Goal: Task Accomplishment & Management: Manage account settings

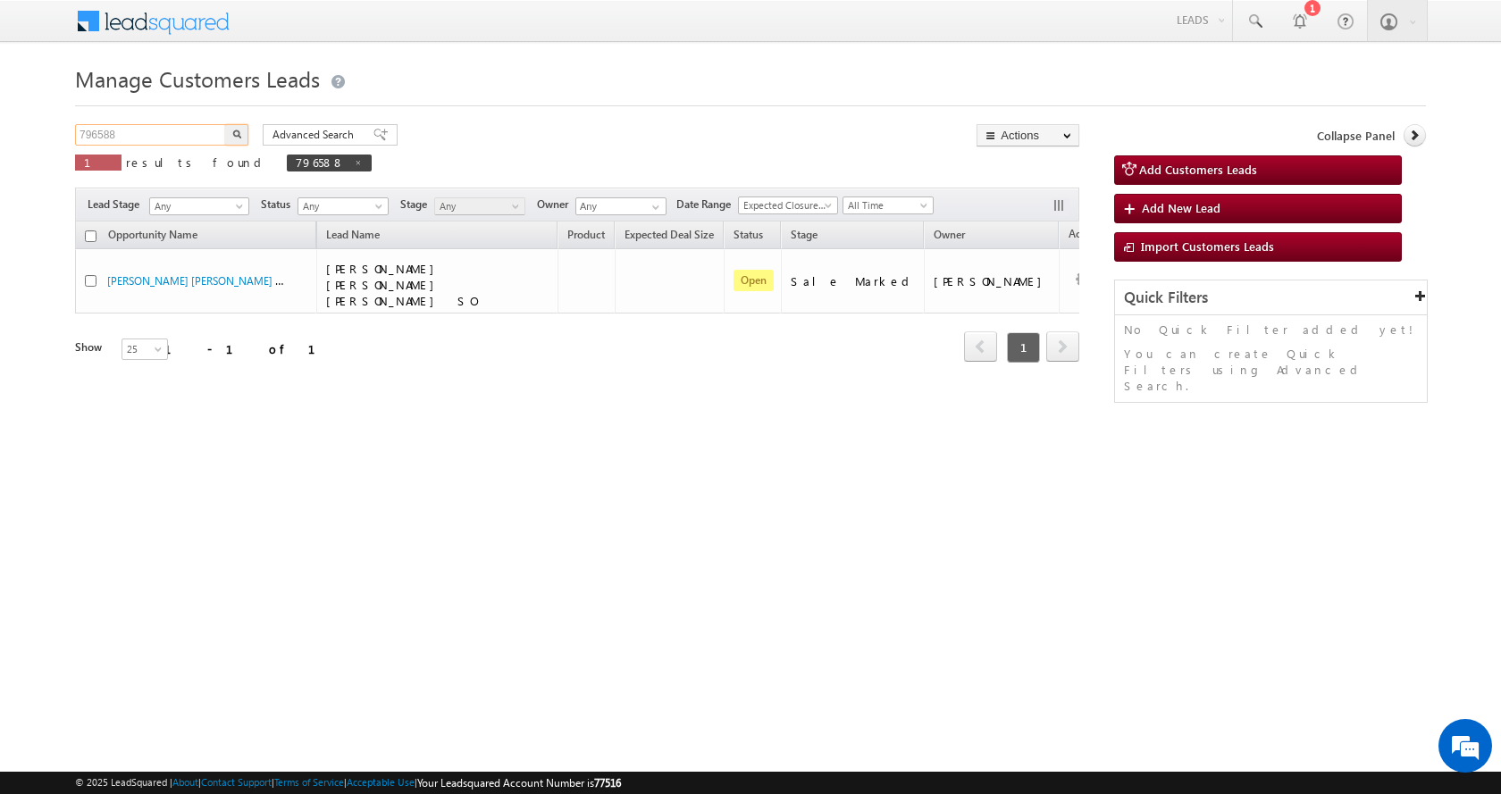
drag, startPoint x: 122, startPoint y: 133, endPoint x: 28, endPoint y: 140, distance: 95.0
click at [28, 140] on body "Menu [PERSON_NAME] sitar a11@k serve .co.i" at bounding box center [750, 253] width 1501 height 507
paste input "50506"
type input "750506"
click at [233, 138] on img "button" at bounding box center [236, 134] width 9 height 9
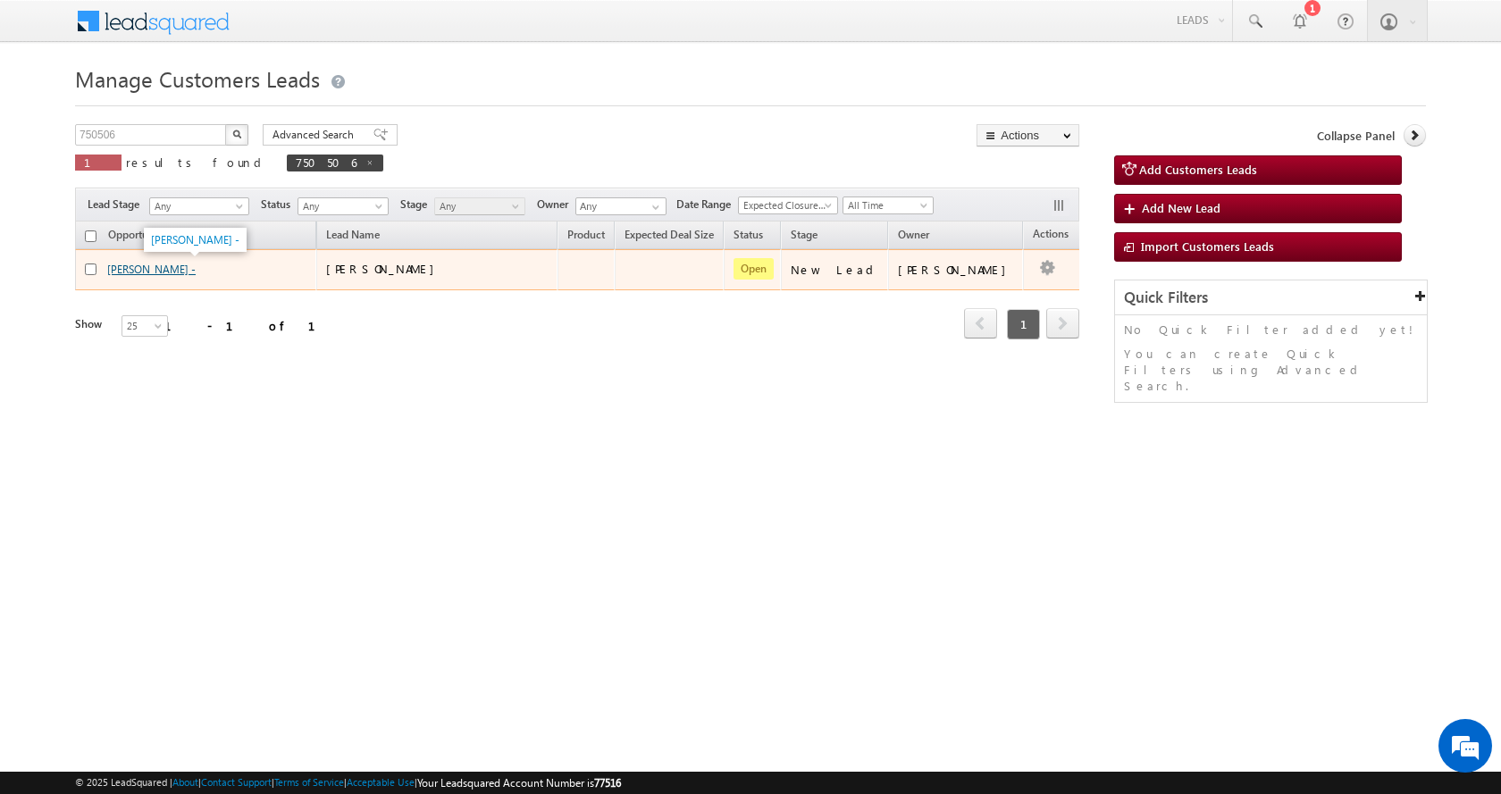
click at [167, 269] on link "[PERSON_NAME] -" at bounding box center [151, 269] width 88 height 13
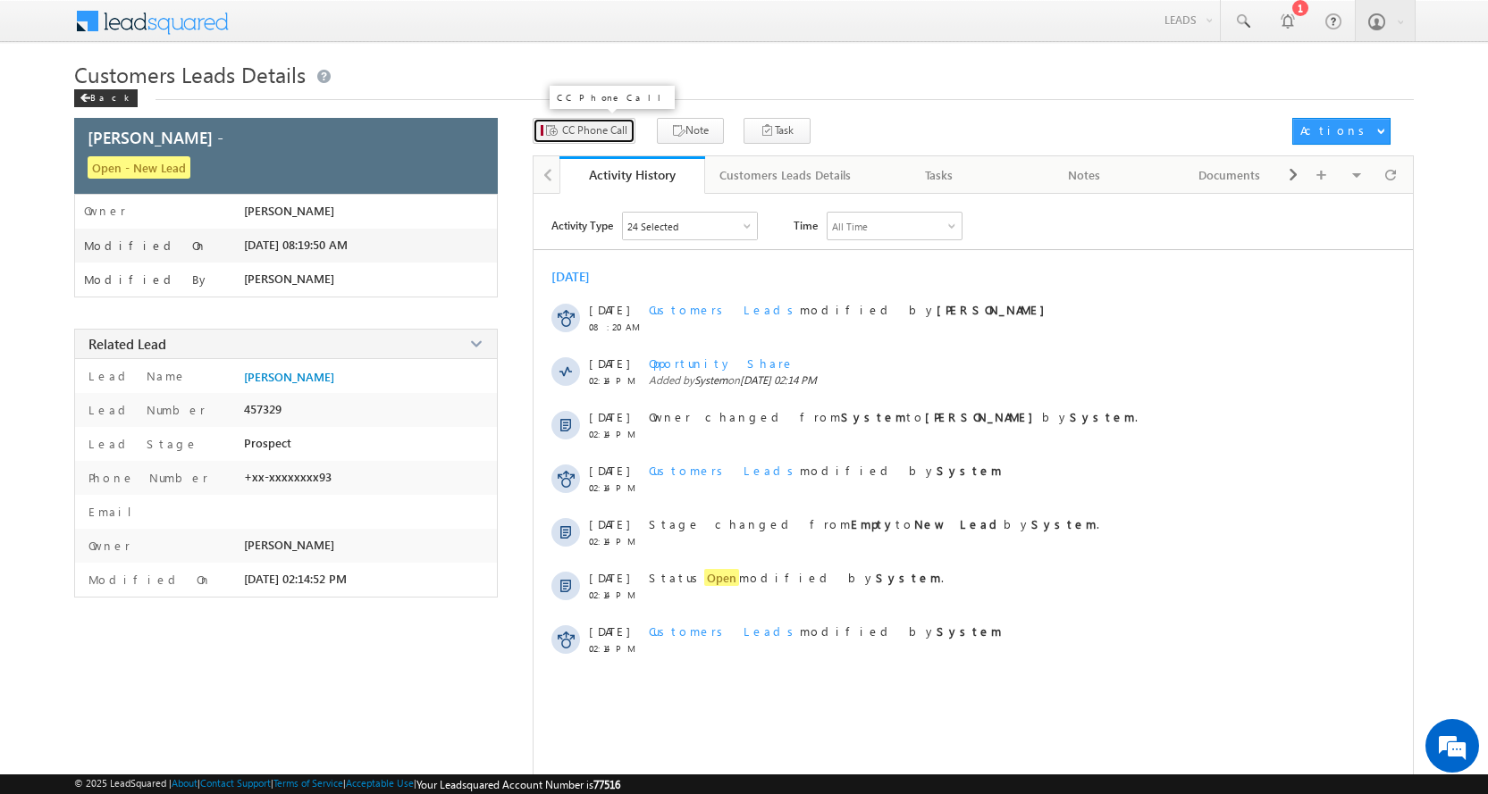
click at [601, 123] on span "CC Phone Call" at bounding box center [594, 130] width 65 height 16
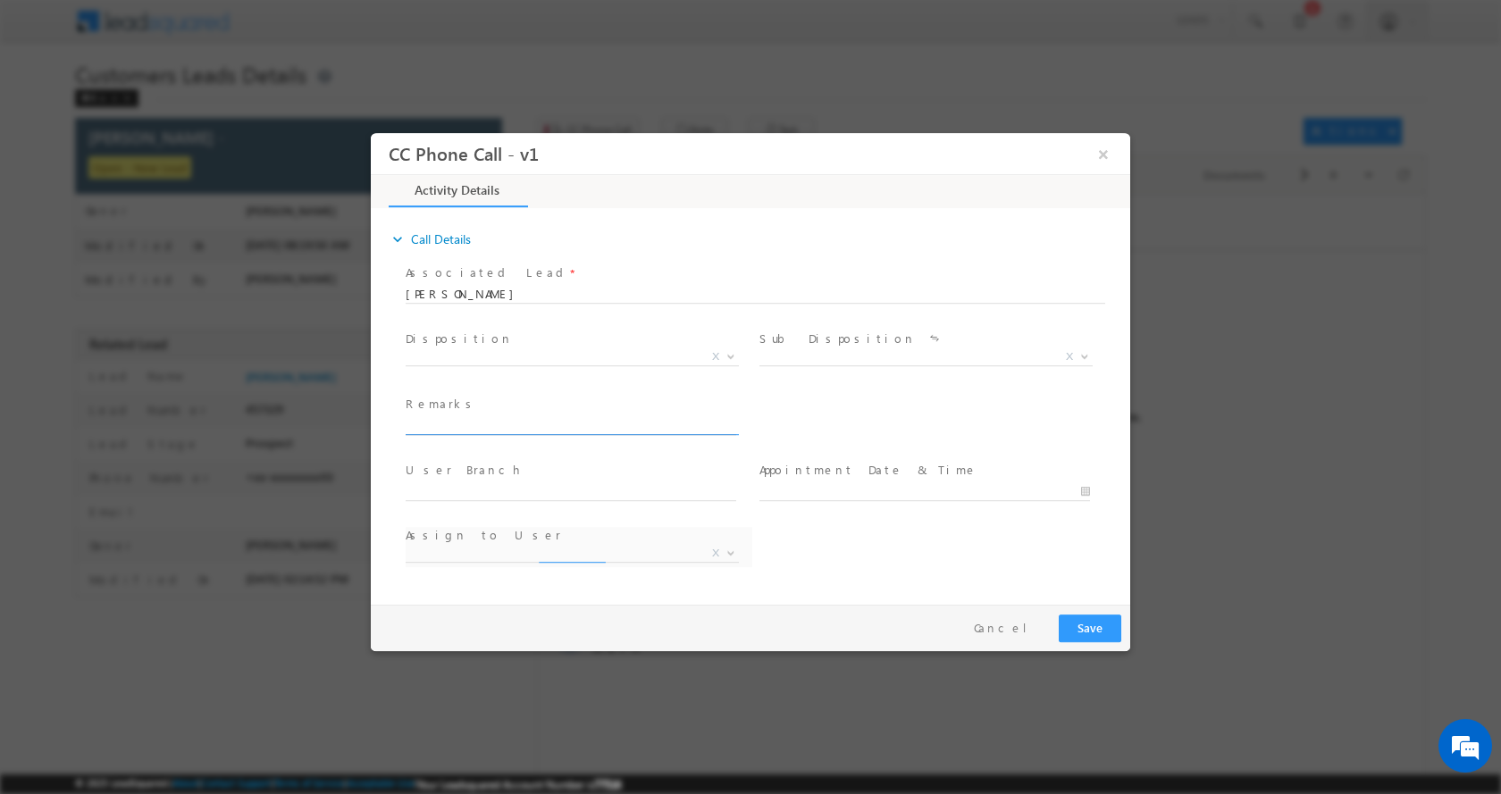
click at [466, 422] on input "text" at bounding box center [571, 425] width 331 height 18
select select "[EMAIL_ADDRESS][DOMAIN_NAME]"
type input "[PERSON_NAME]-9996165593-HOME CONSTRUCTION-LOAN-10 L-REG-AGE-[DEMOGRAPHIC_DATA]…"
click at [735, 356] on b at bounding box center [731, 355] width 11 height 6
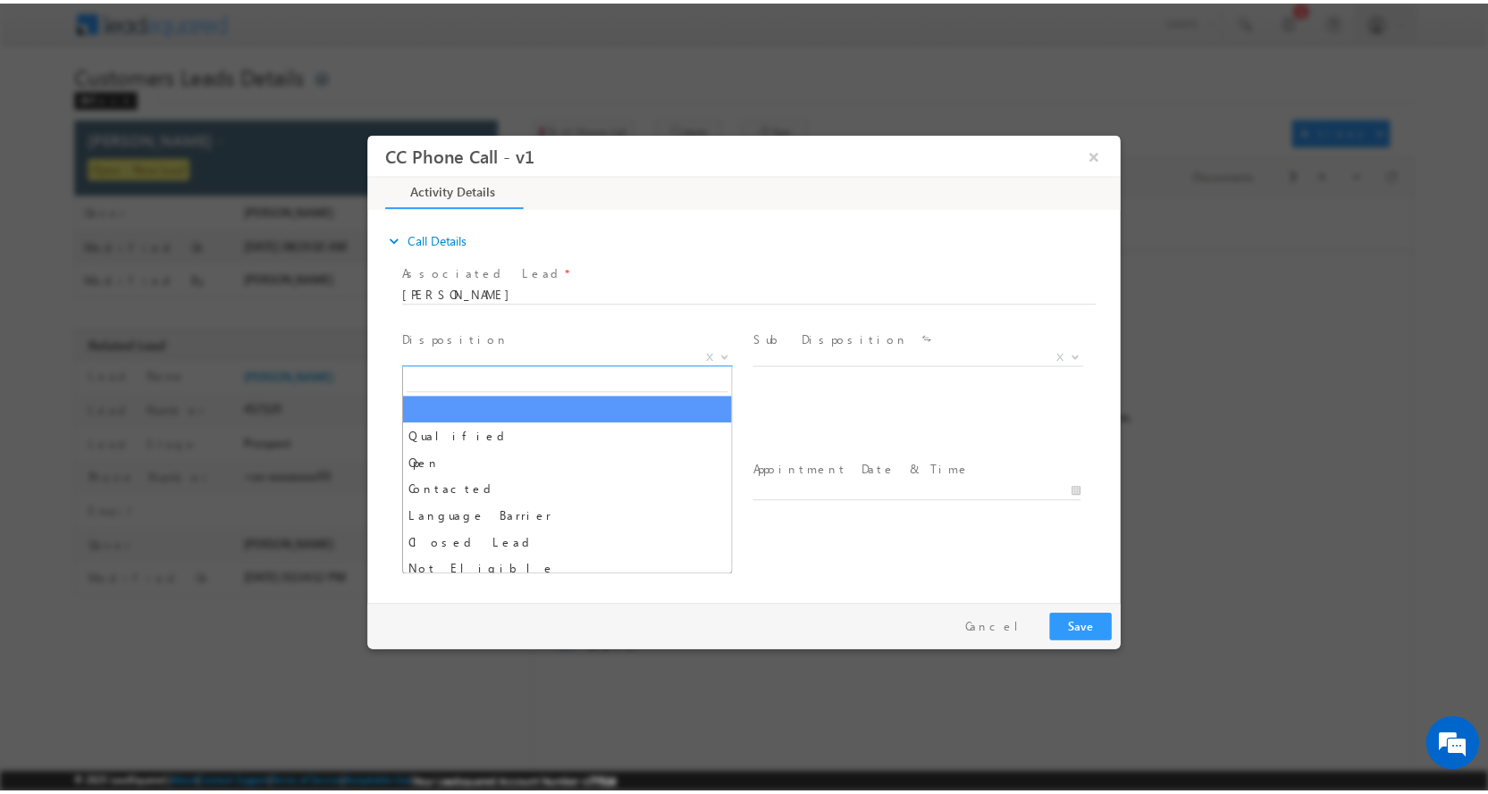
scroll to position [0, 0]
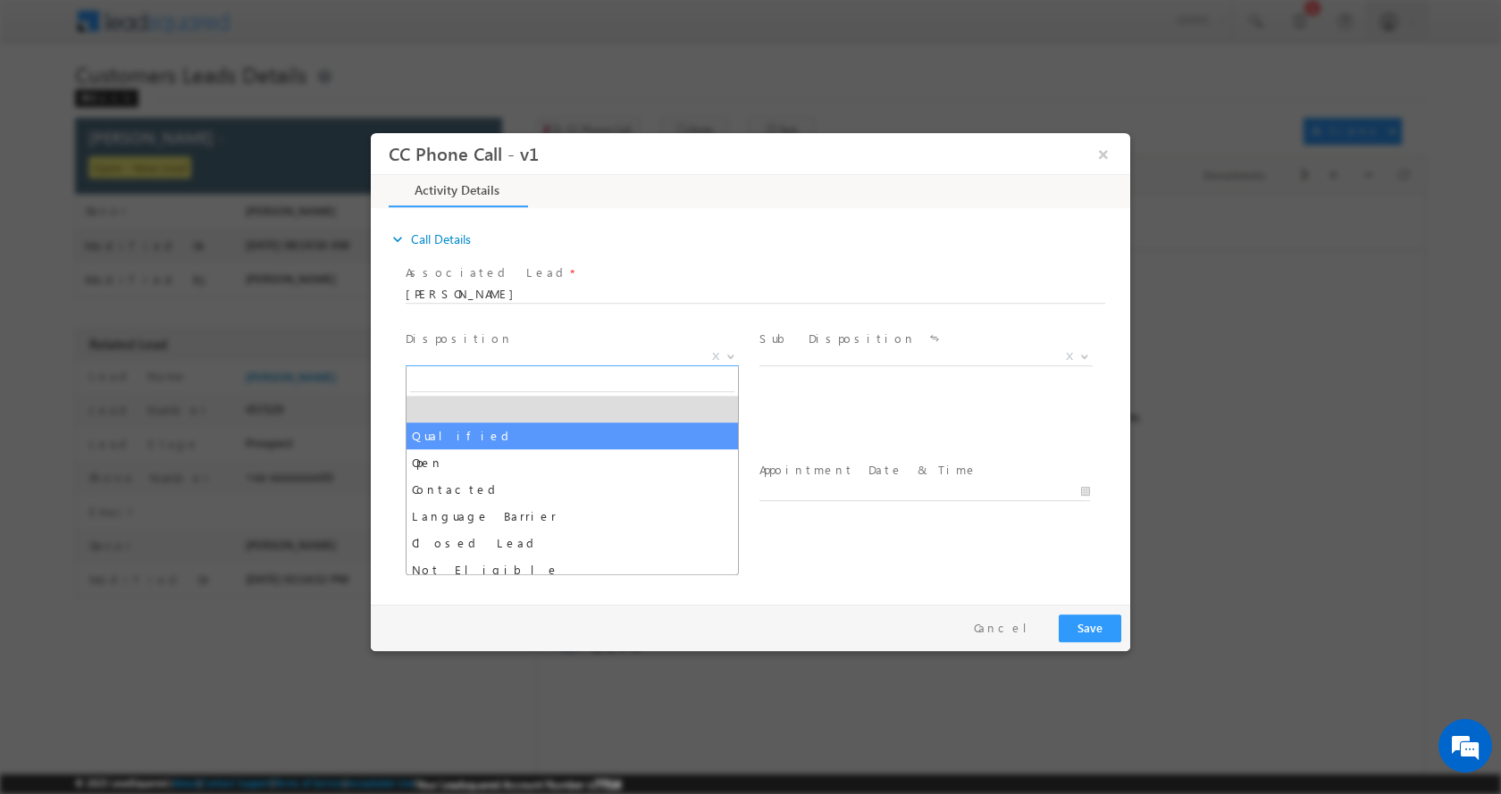
select select "Qualified"
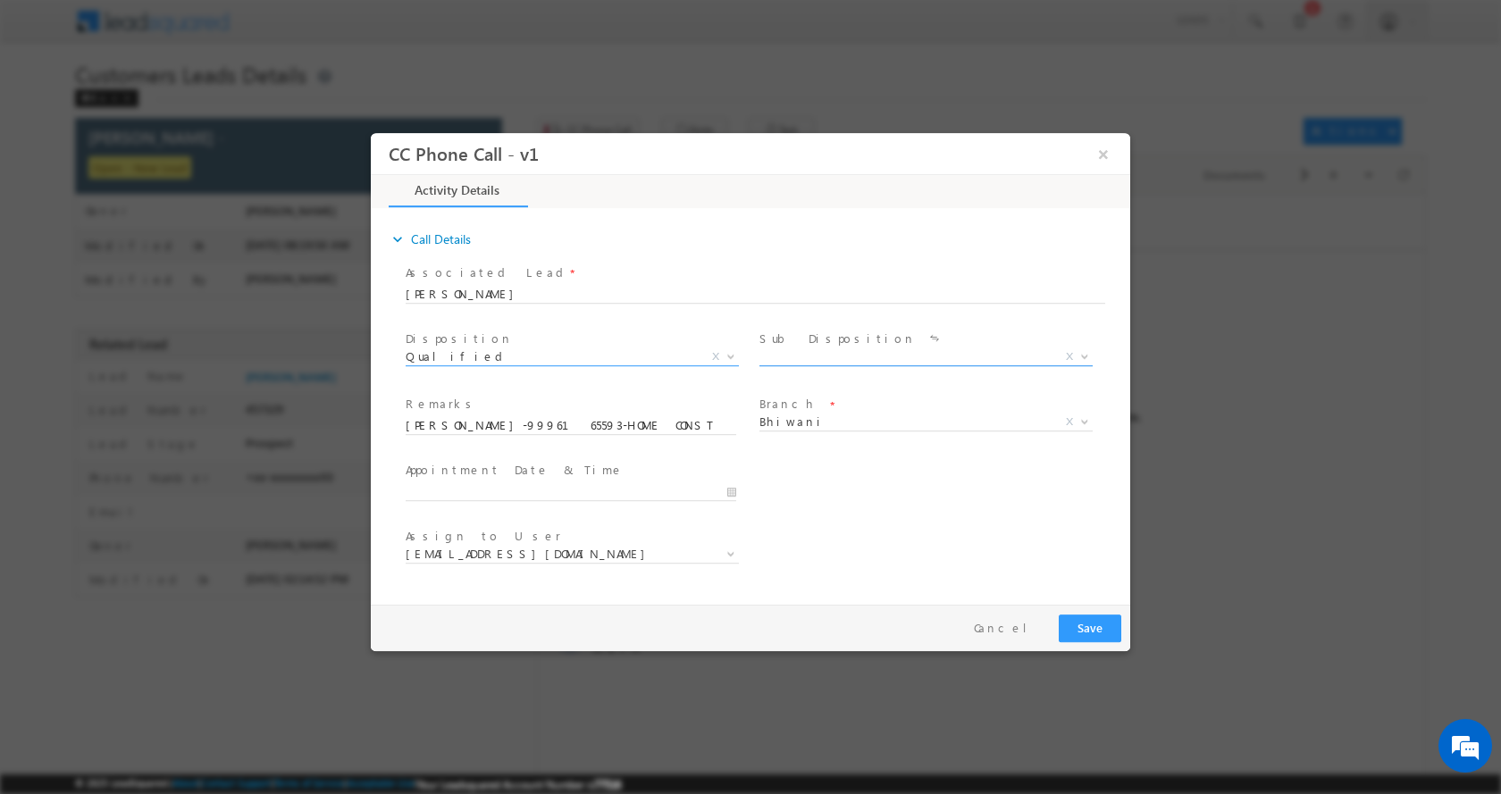
click at [1079, 352] on span at bounding box center [1083, 355] width 18 height 23
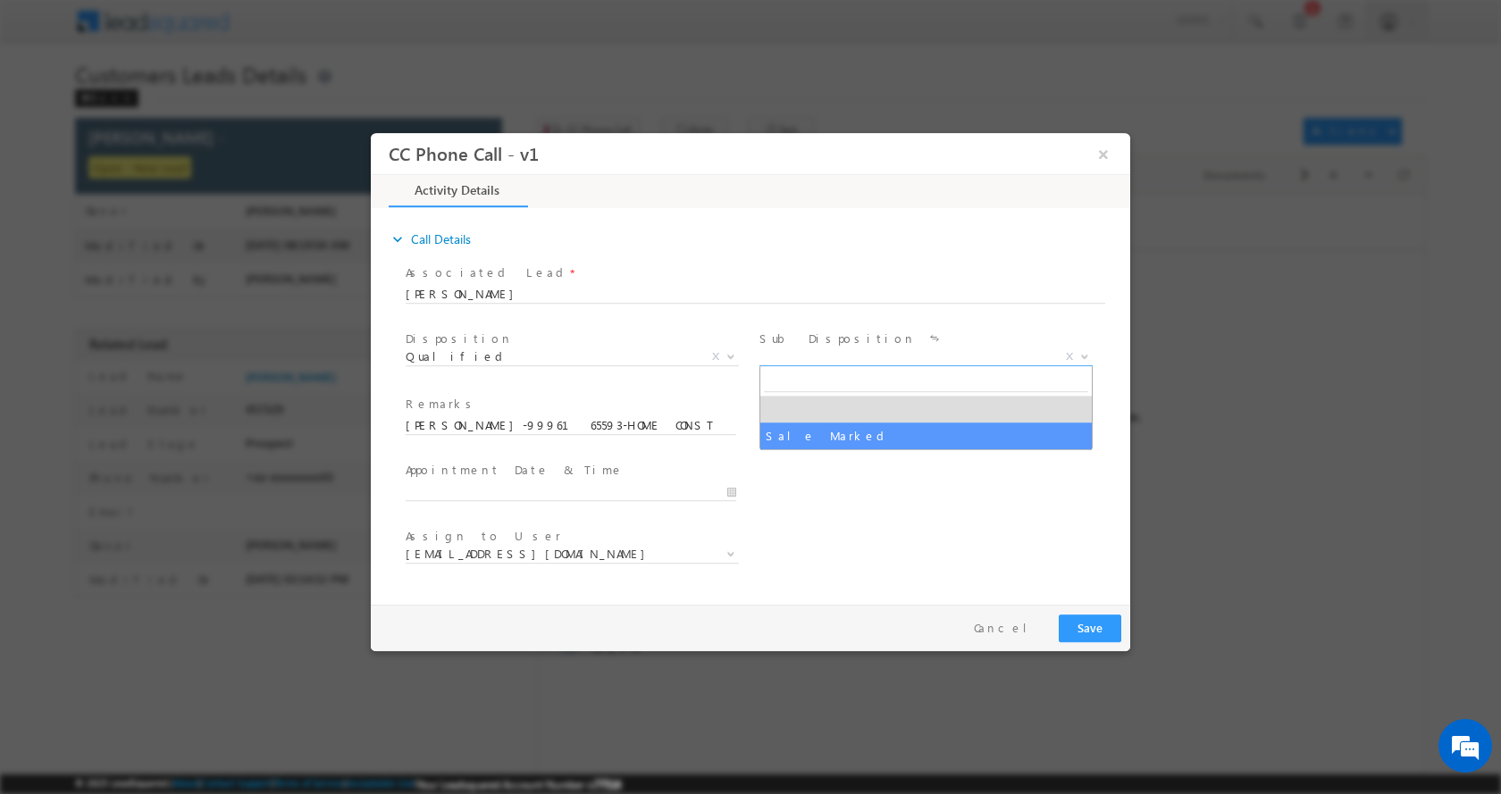
select select "Sale Marked"
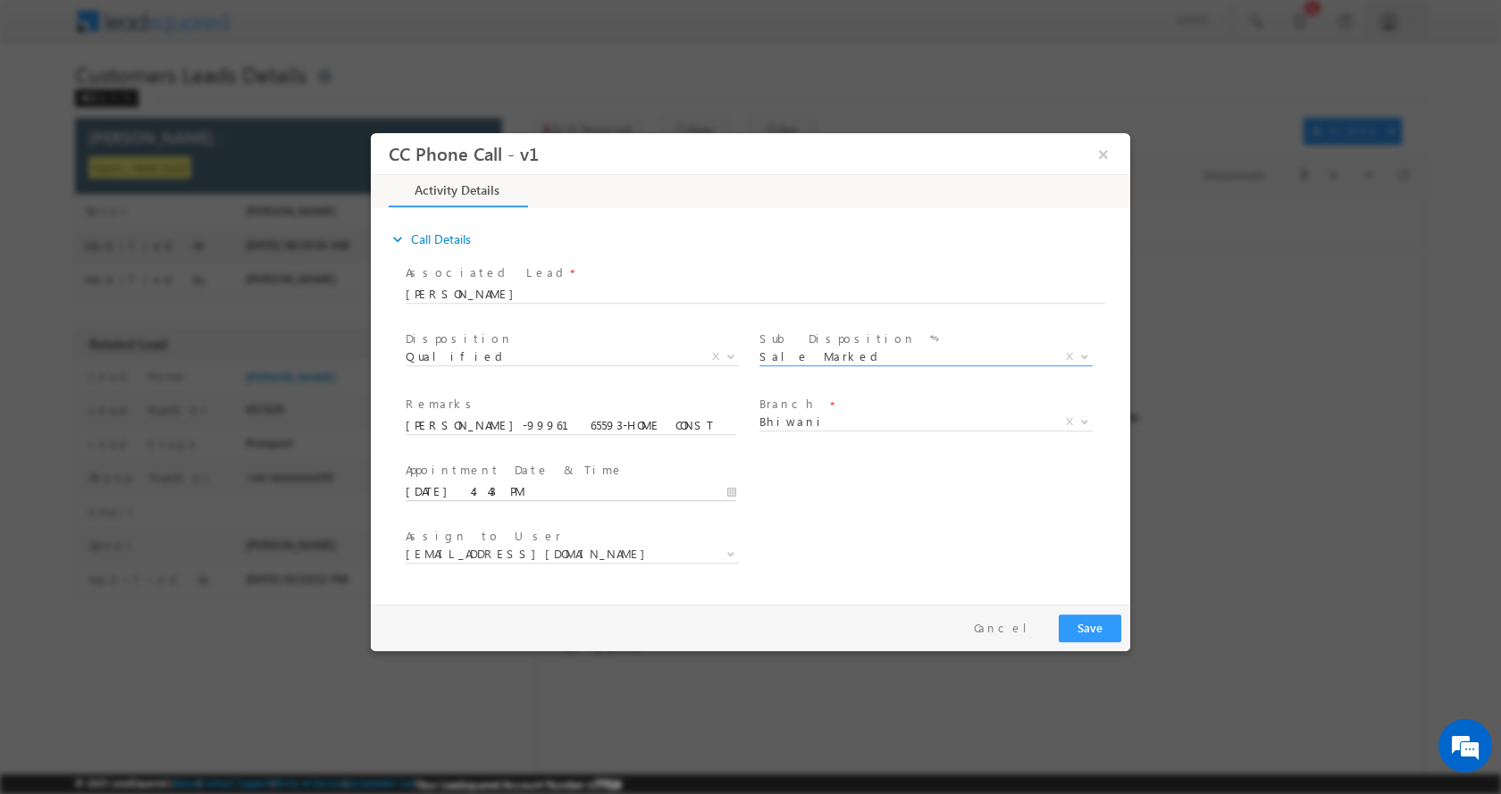
click at [733, 490] on input "08/28/2025 4:43 PM" at bounding box center [571, 492] width 331 height 18
type input "08/29/2025 4:43 PM"
click at [1096, 632] on button "Save" at bounding box center [1090, 628] width 63 height 28
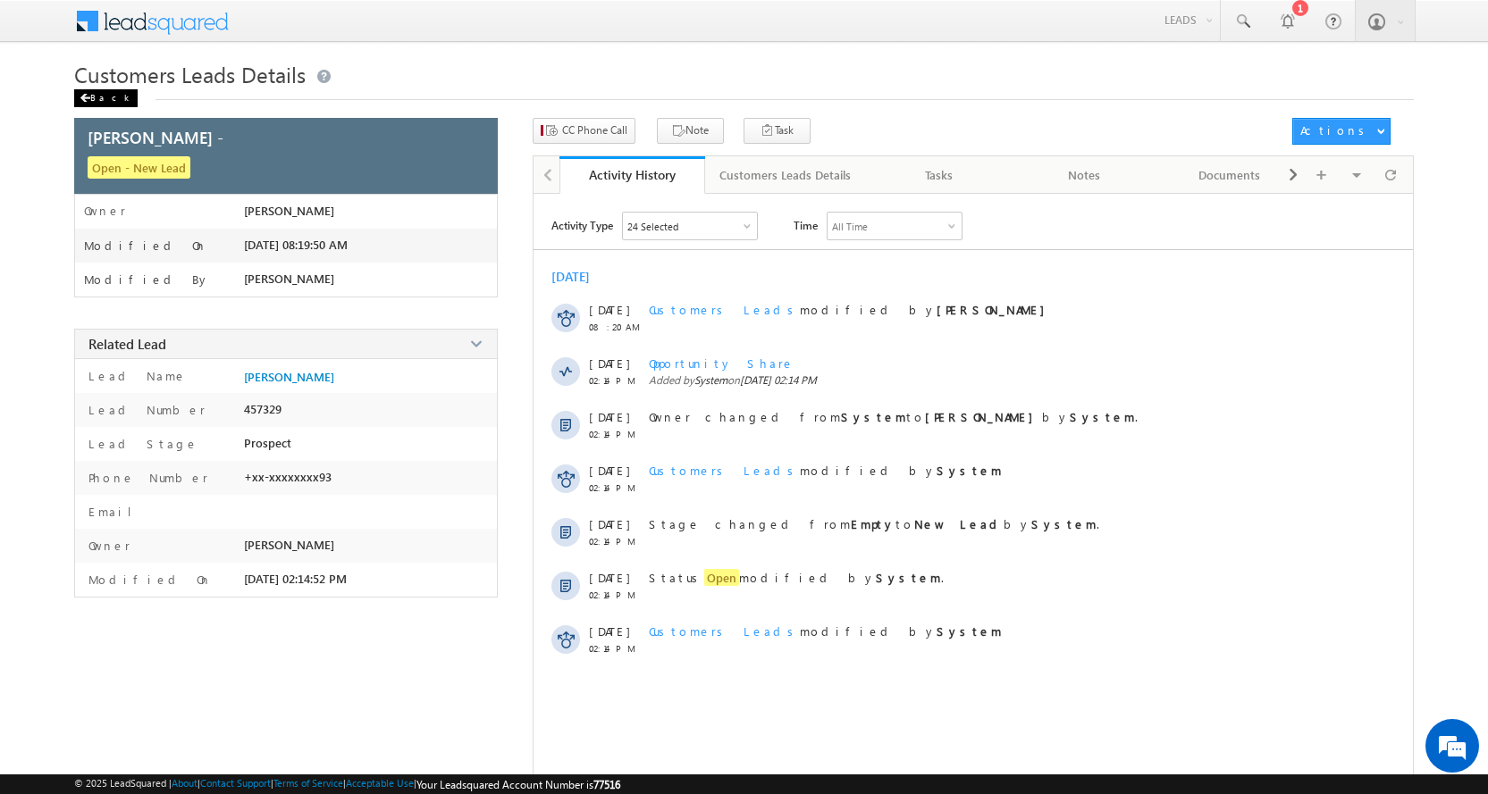
click at [105, 96] on div "Back" at bounding box center [105, 98] width 63 height 18
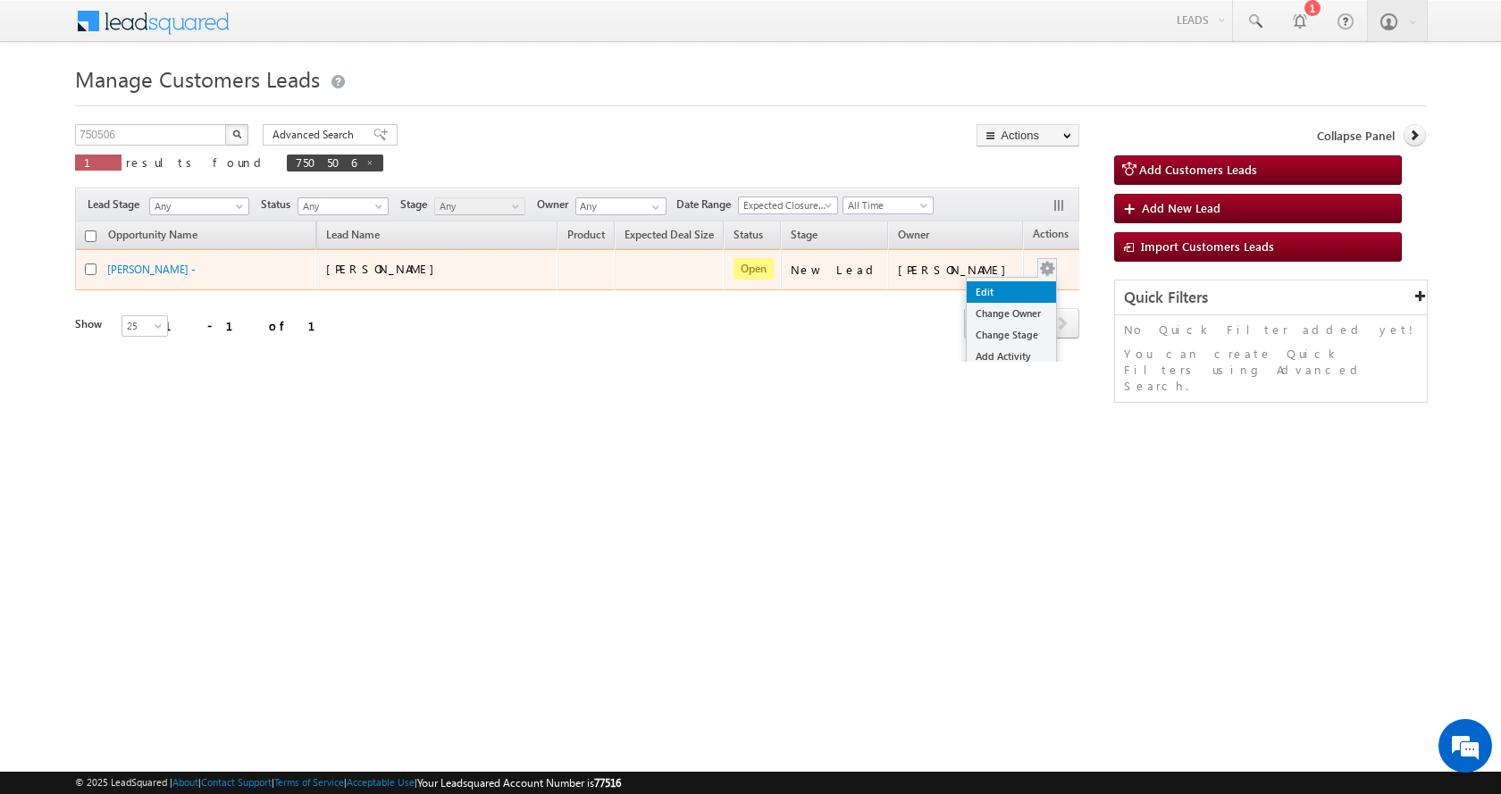
click at [987, 285] on link "Edit" at bounding box center [1011, 291] width 89 height 21
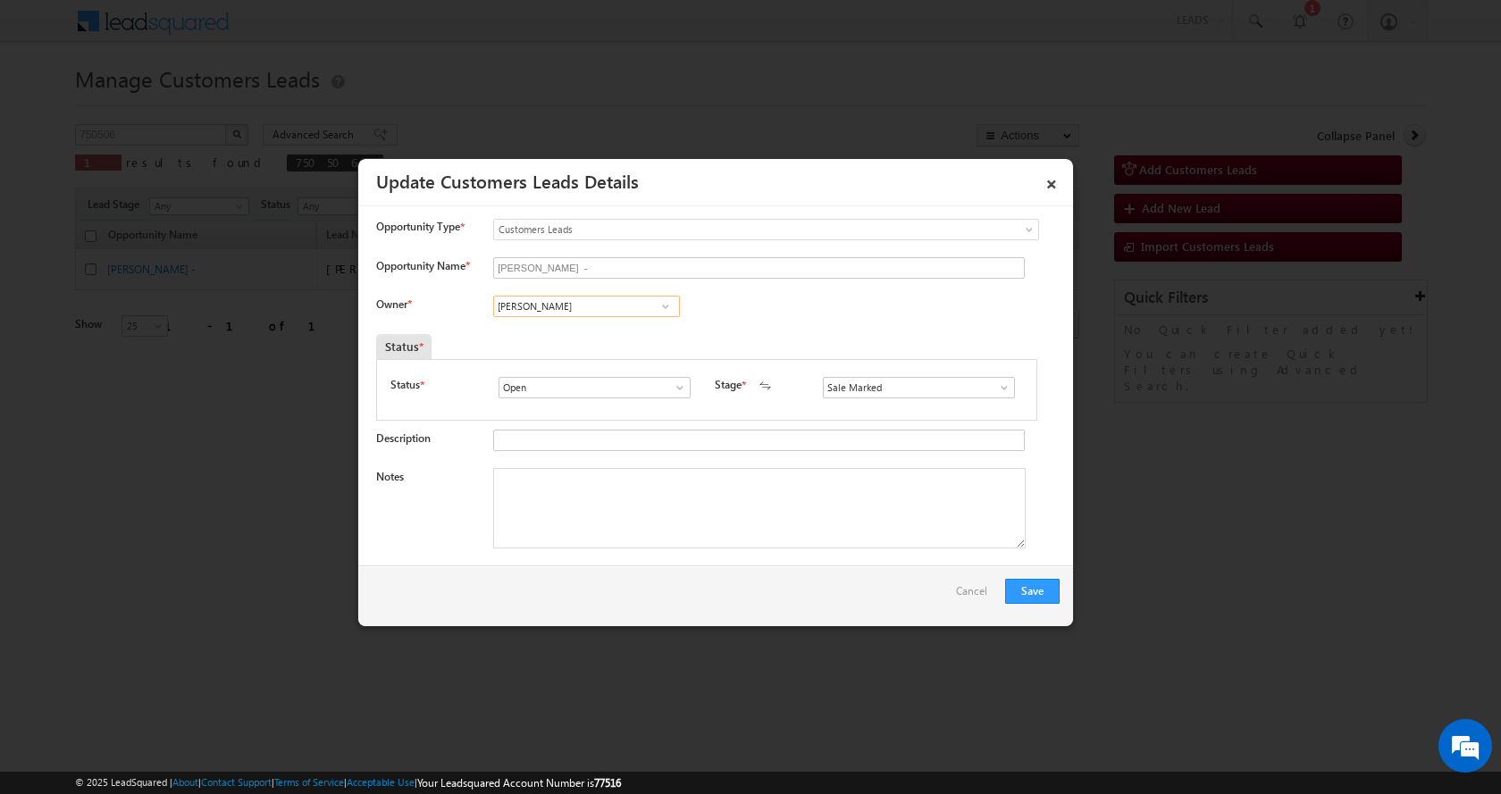
click at [530, 306] on input "Amit Kumar" at bounding box center [586, 306] width 187 height 21
paste input "[PERSON_NAME]"
click at [585, 331] on link "Gaurav Jangra gaurav.jangra@sgrlimited.in" at bounding box center [586, 334] width 187 height 34
type input "[PERSON_NAME]"
click at [580, 524] on textarea "Notes" at bounding box center [759, 508] width 533 height 80
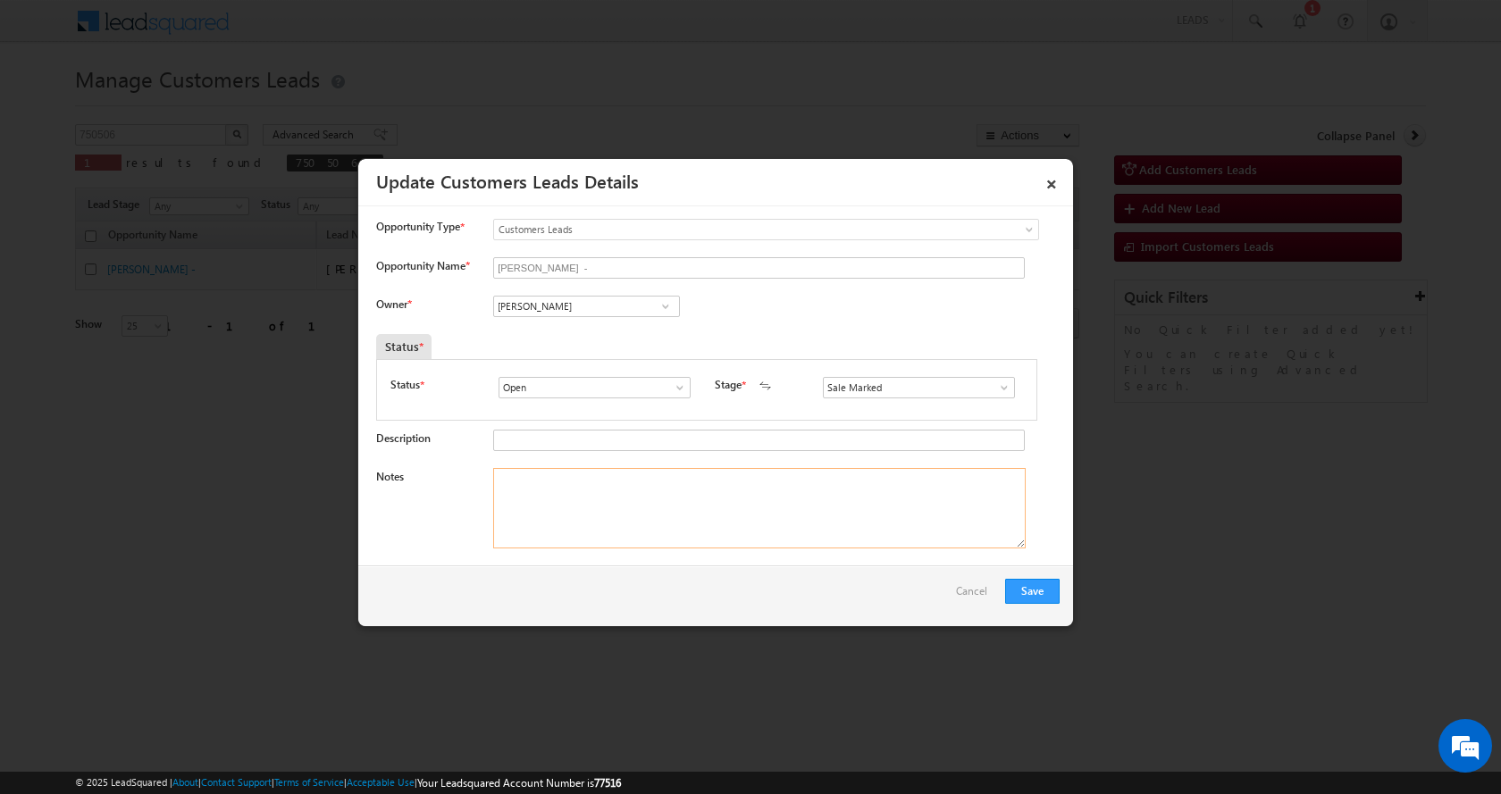
click at [668, 503] on textarea "Notes" at bounding box center [759, 508] width 533 height 80
paste textarea "[PERSON_NAME]-9996165593-HOME CONSTRUCTION-LOAN-10 L-REG-AGE-[DEMOGRAPHIC_DATA]…"
type textarea "[PERSON_NAME]-9996165593-HOME CONSTRUCTION-LOAN-10 L-REG-AGE-[DEMOGRAPHIC_DATA]…"
click at [1035, 585] on button "Save" at bounding box center [1032, 591] width 55 height 25
